Goal: Task Accomplishment & Management: Manage account settings

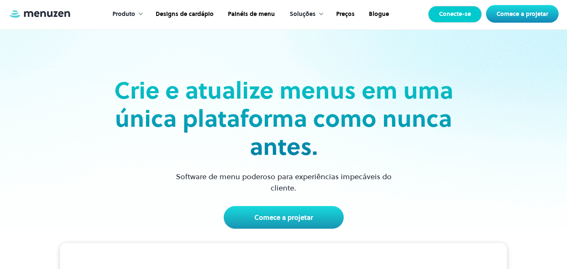
click at [407, 16] on font "Conecte-se" at bounding box center [455, 14] width 32 height 8
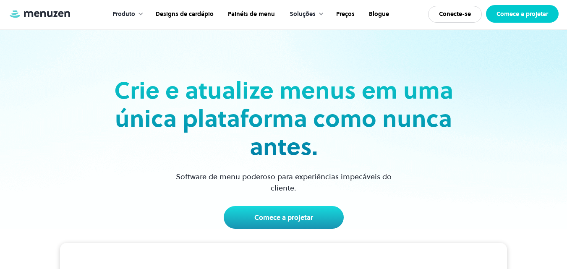
click at [518, 16] on font "Comece a projetar" at bounding box center [522, 14] width 52 height 8
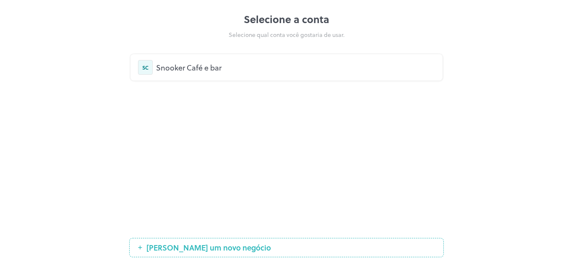
click at [211, 68] on font "Snooker Café e bar" at bounding box center [188, 67] width 65 height 11
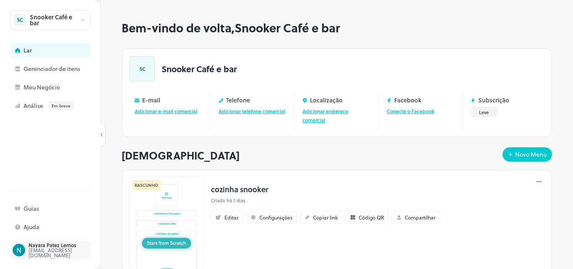
click at [54, 251] on font "npatezlemos@gmail.com" at bounding box center [51, 252] width 44 height 13
click at [37, 227] on font "Ajuda" at bounding box center [31, 226] width 16 height 9
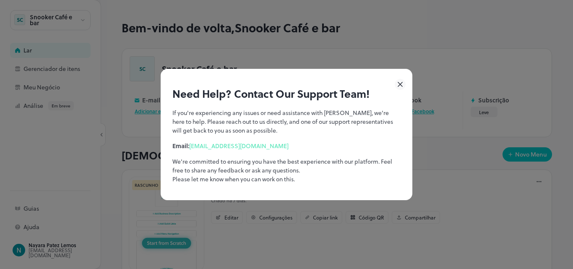
click at [405, 86] on icon at bounding box center [400, 84] width 11 height 11
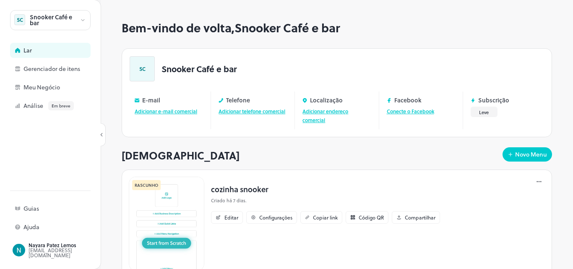
click at [81, 19] on icon at bounding box center [83, 20] width 6 height 6
click at [81, 19] on div at bounding box center [286, 134] width 573 height 269
click at [36, 228] on font "Ajuda" at bounding box center [31, 226] width 16 height 9
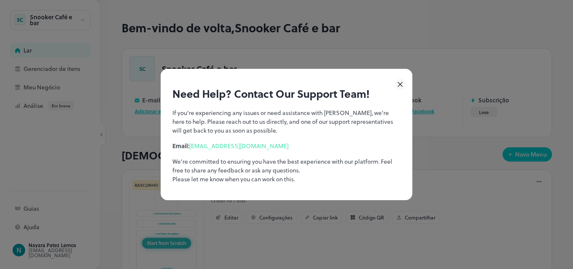
click at [401, 84] on icon at bounding box center [400, 84] width 4 height 4
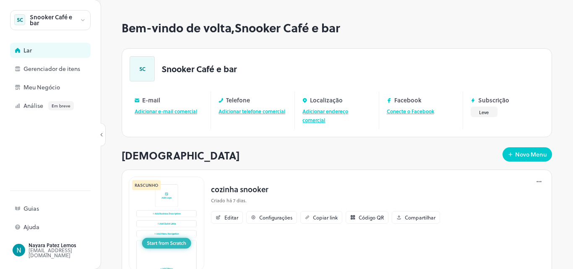
click at [102, 133] on icon at bounding box center [102, 134] width 2 height 3
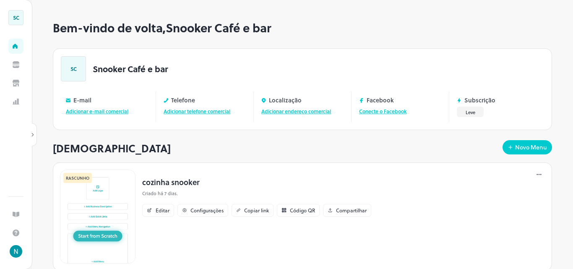
click at [29, 135] on div at bounding box center [33, 135] width 8 height 8
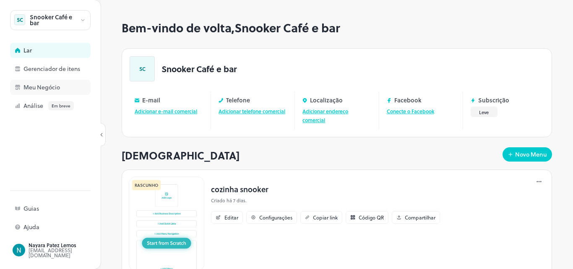
click at [54, 89] on font "Meu Negócio" at bounding box center [41, 87] width 37 height 9
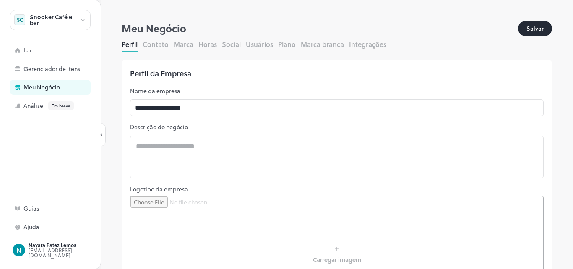
click at [287, 48] on font "Plano" at bounding box center [287, 44] width 18 height 10
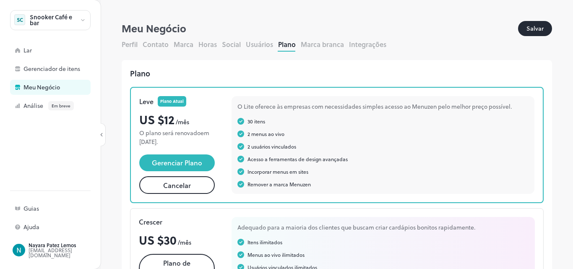
click at [191, 185] on button "Cancelar" at bounding box center [177, 185] width 76 height 18
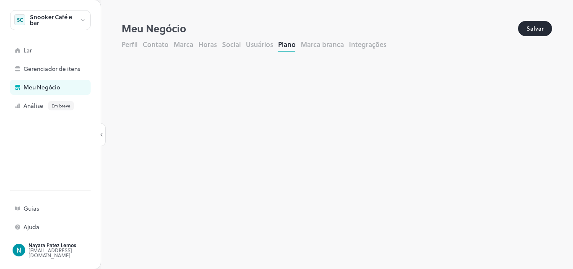
click at [535, 25] on font "Salvar" at bounding box center [535, 28] width 17 height 9
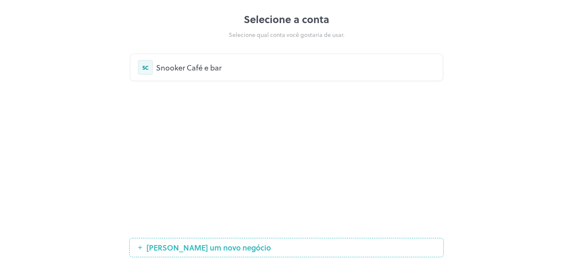
click at [217, 68] on font "Snooker Café e bar" at bounding box center [188, 67] width 65 height 11
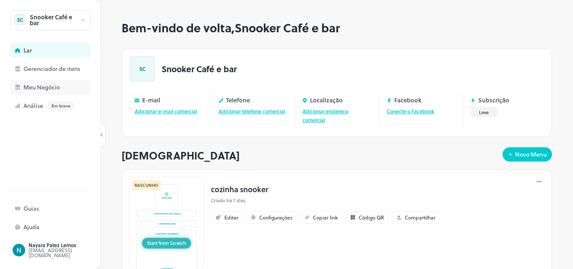
click at [40, 88] on font "Meu Negócio" at bounding box center [41, 87] width 37 height 9
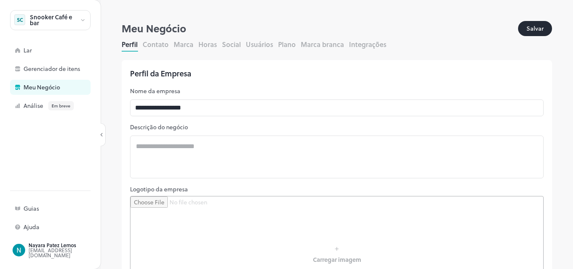
click at [285, 46] on font "Plano" at bounding box center [287, 44] width 18 height 10
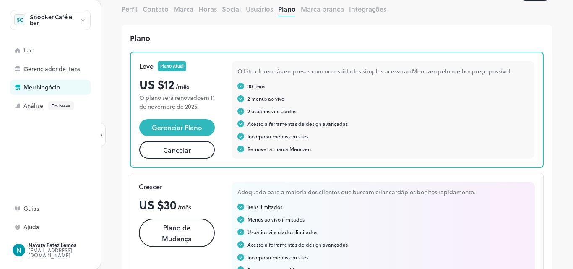
scroll to position [28, 0]
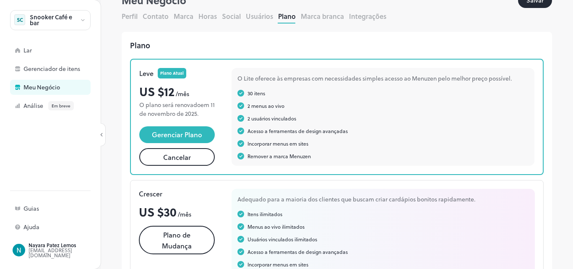
click at [162, 159] on button "Cancelar" at bounding box center [177, 157] width 76 height 18
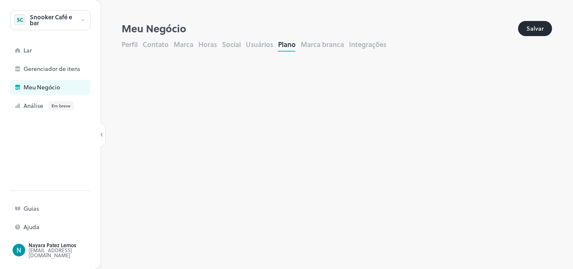
scroll to position [0, 0]
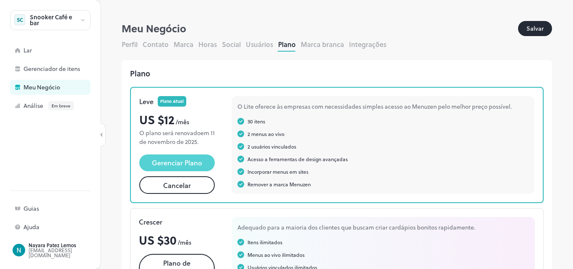
click at [187, 161] on font "Gerenciar Plano" at bounding box center [177, 163] width 50 height 10
